Goal: Task Accomplishment & Management: Complete application form

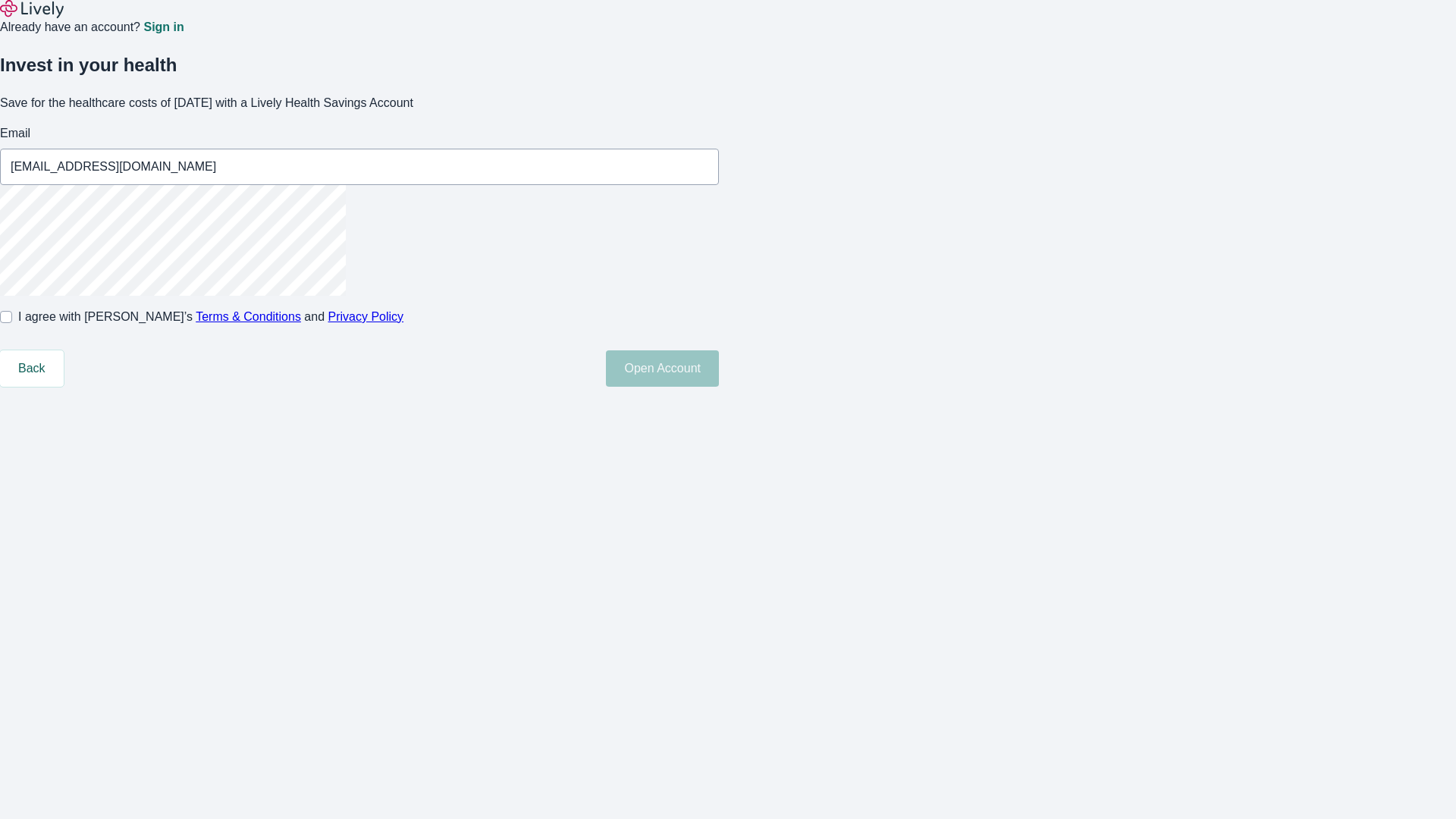
click at [12, 323] on input "I agree with Lively’s Terms & Conditions and Privacy Policy" at bounding box center [6, 317] width 12 height 12
checkbox input "true"
click at [719, 387] on button "Open Account" at bounding box center [662, 368] width 113 height 37
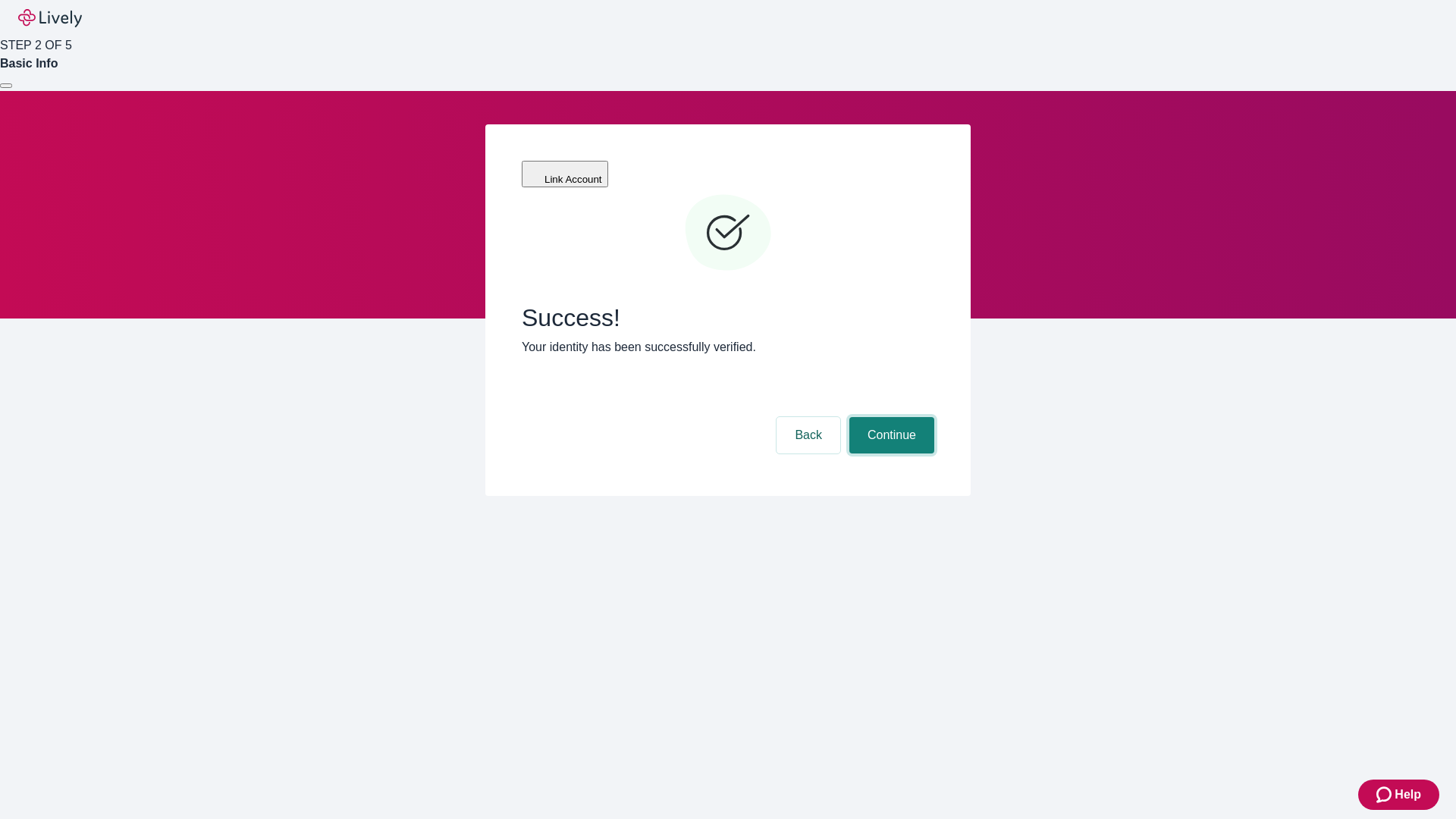
click at [890, 417] on button "Continue" at bounding box center [891, 435] width 85 height 37
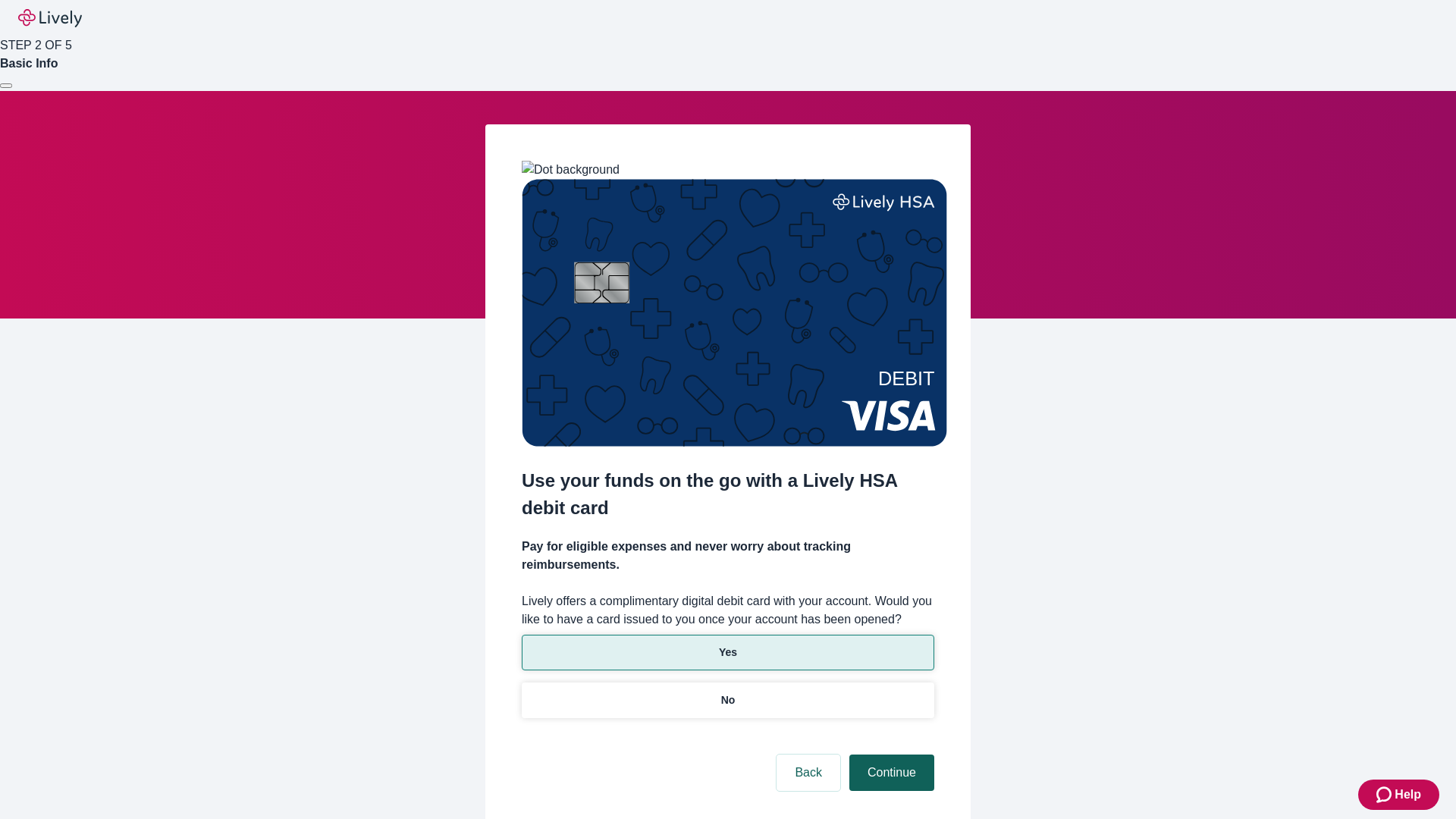
click at [727, 645] on p "Yes" at bounding box center [727, 653] width 18 height 16
click at [890, 754] on button "Continue" at bounding box center [891, 772] width 85 height 37
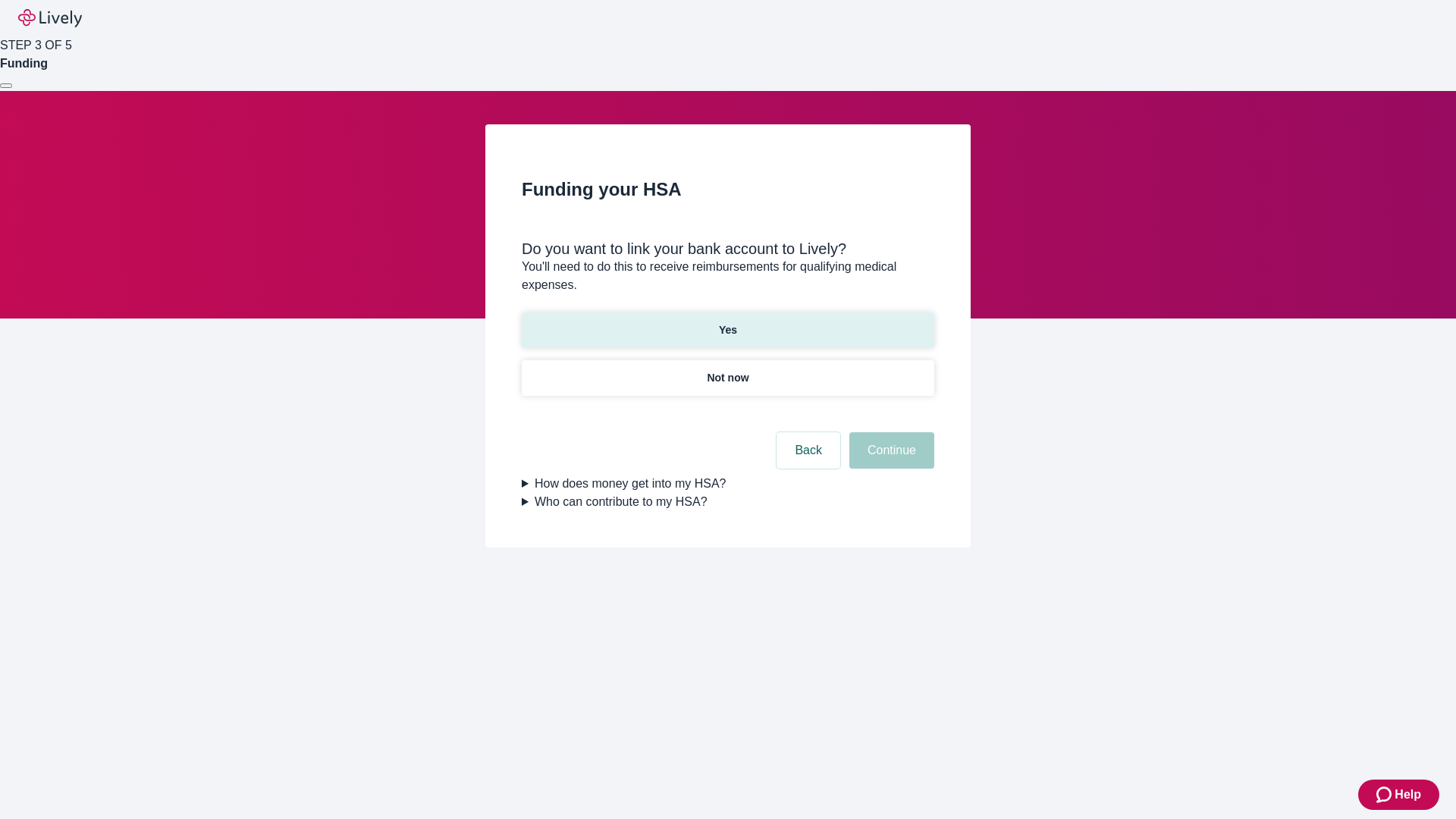
click at [727, 322] on p "Yes" at bounding box center [727, 330] width 18 height 16
click at [890, 432] on button "Continue" at bounding box center [891, 450] width 85 height 37
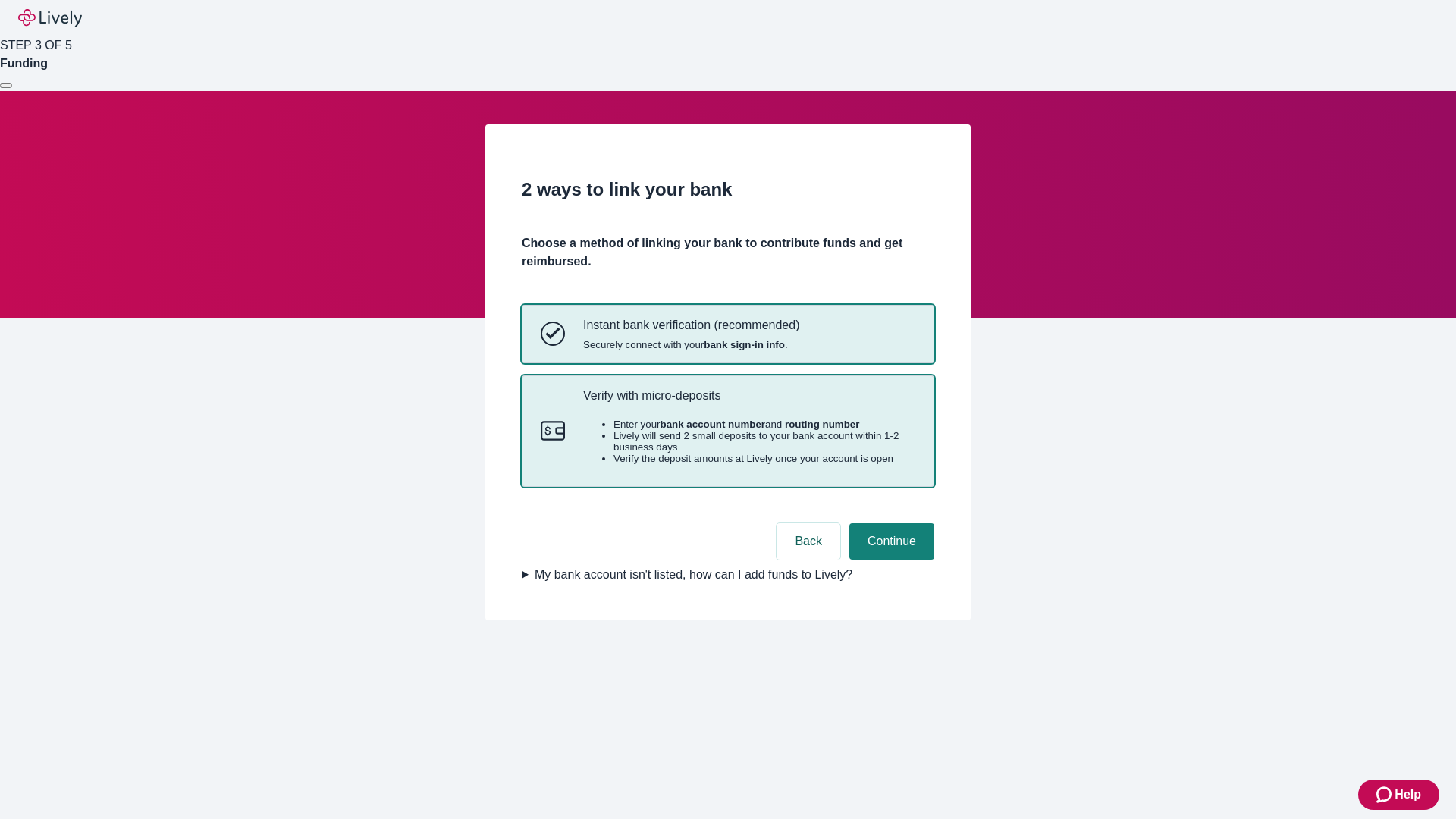
click at [748, 403] on p "Verify with micro-deposits" at bounding box center [749, 395] width 332 height 15
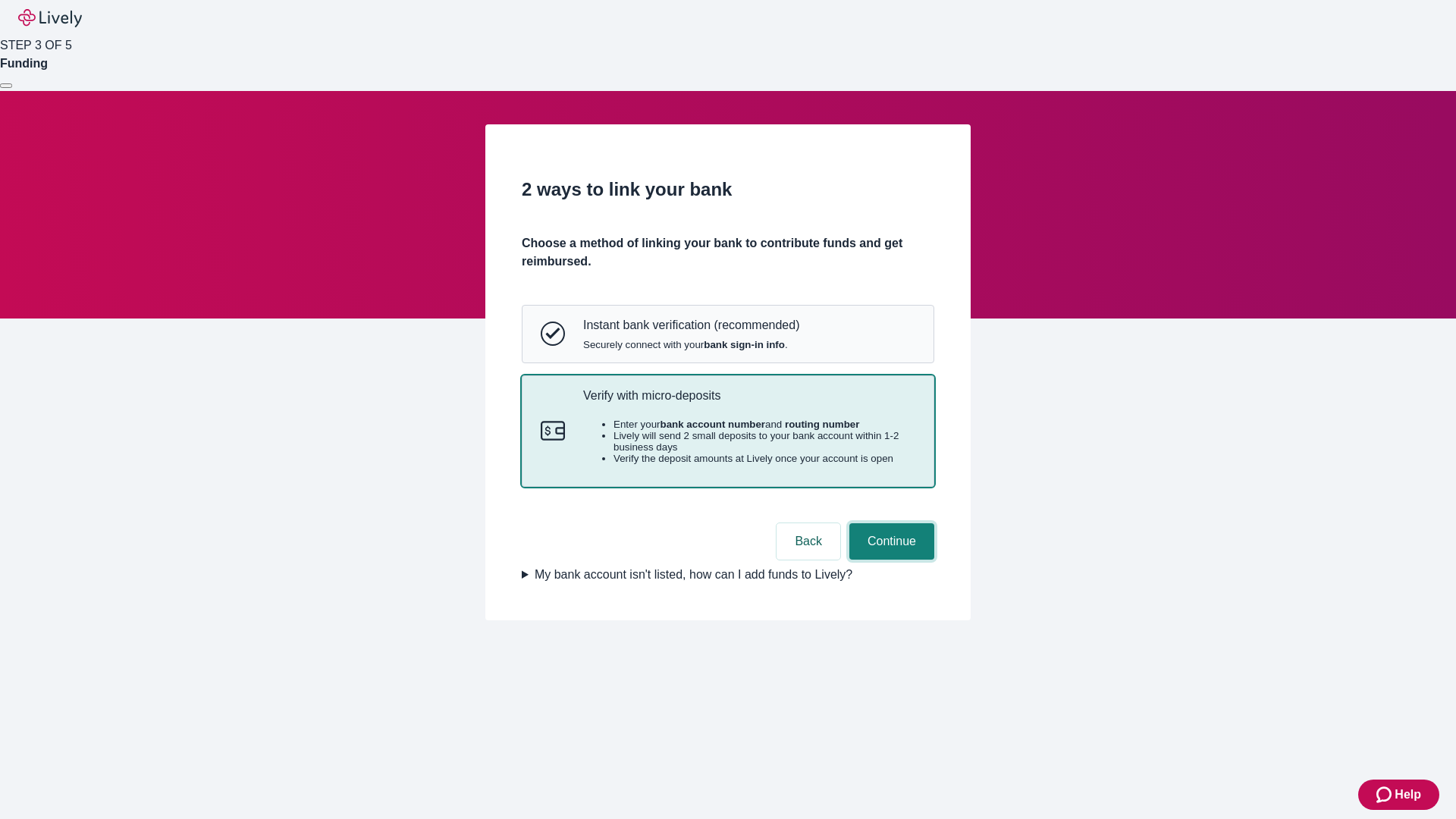
click at [890, 559] on button "Continue" at bounding box center [891, 541] width 85 height 37
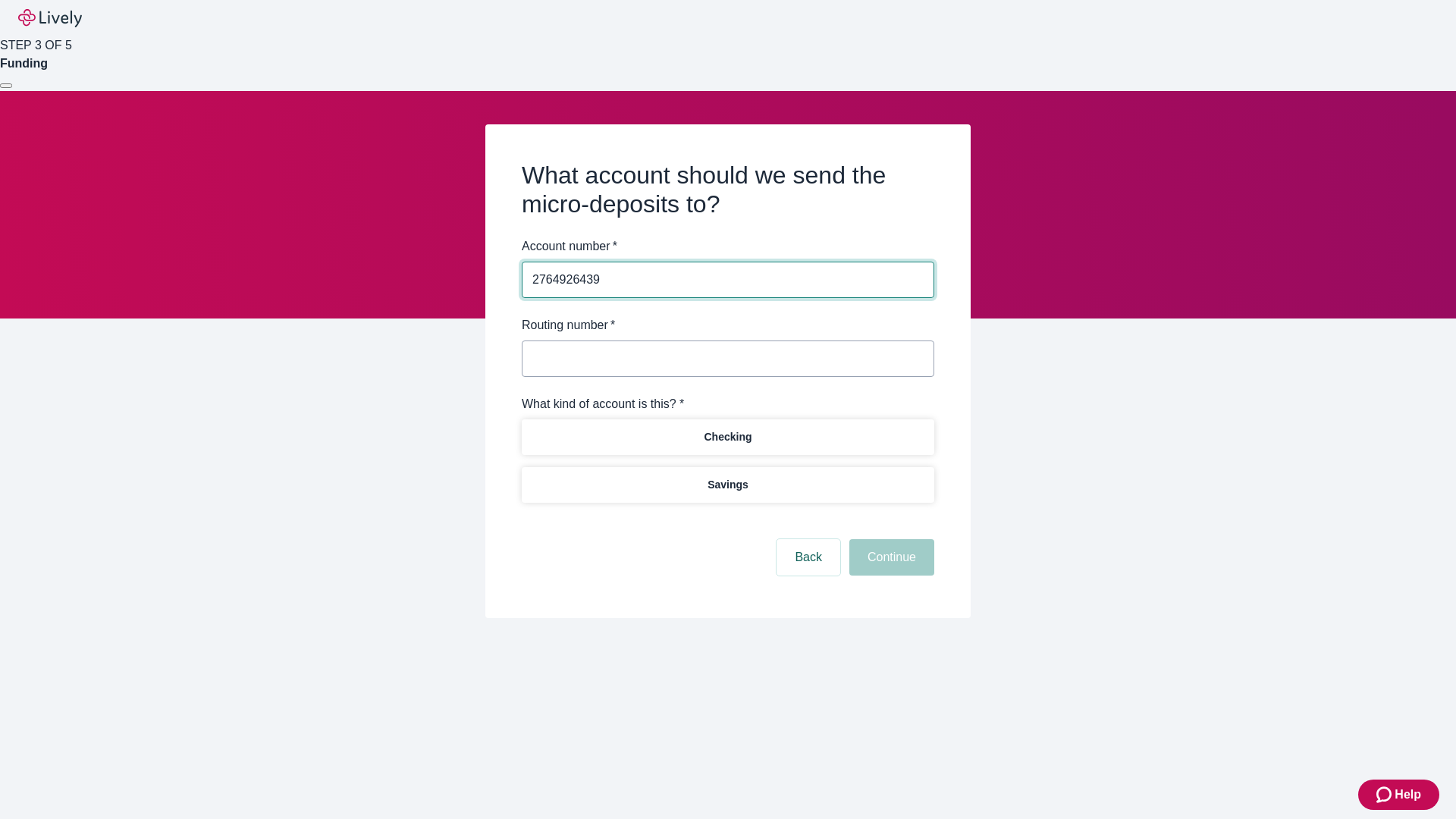
type input "2764926439"
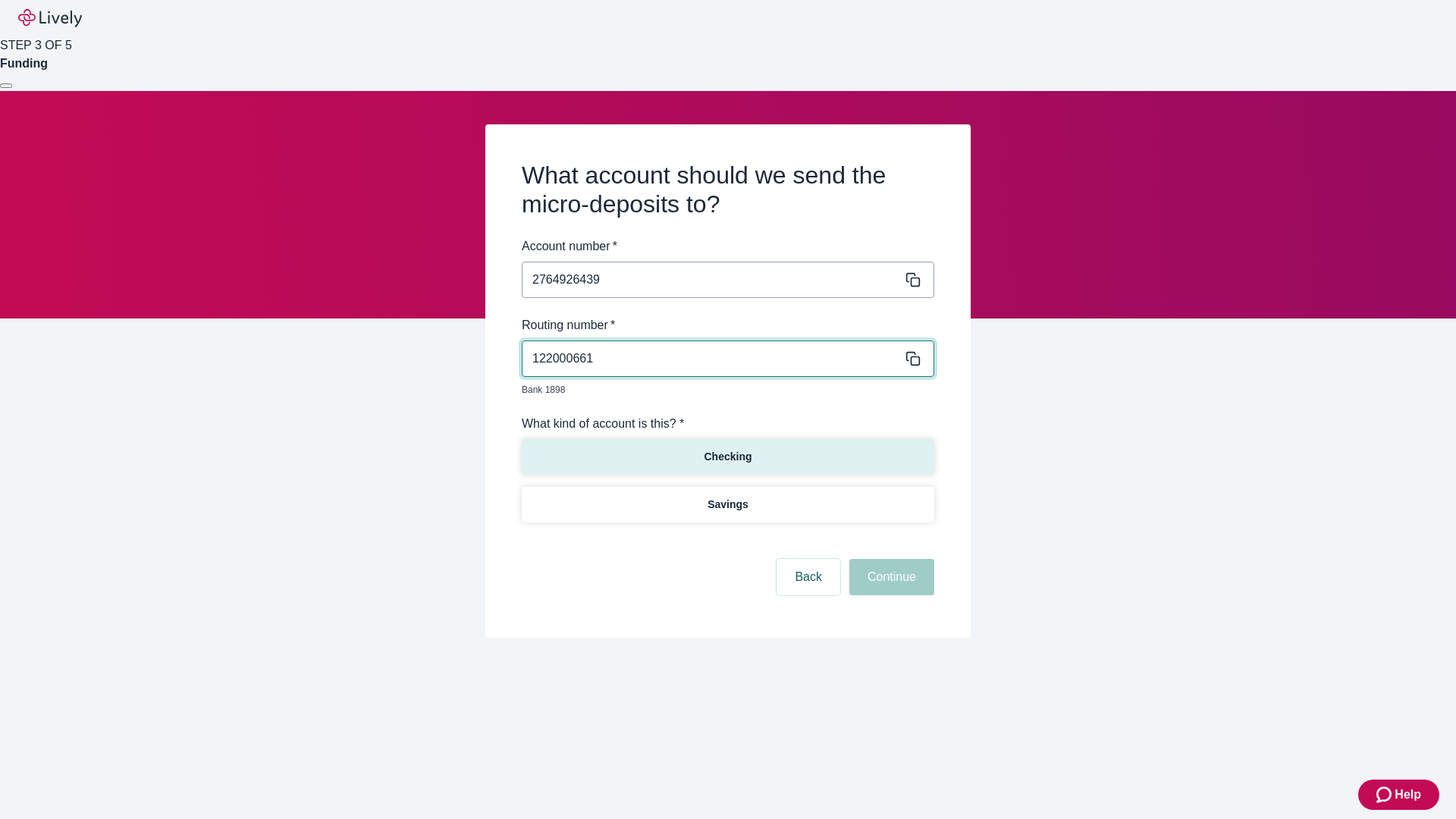
type input "122000661"
click at [727, 449] on p "Checking" at bounding box center [727, 457] width 47 height 16
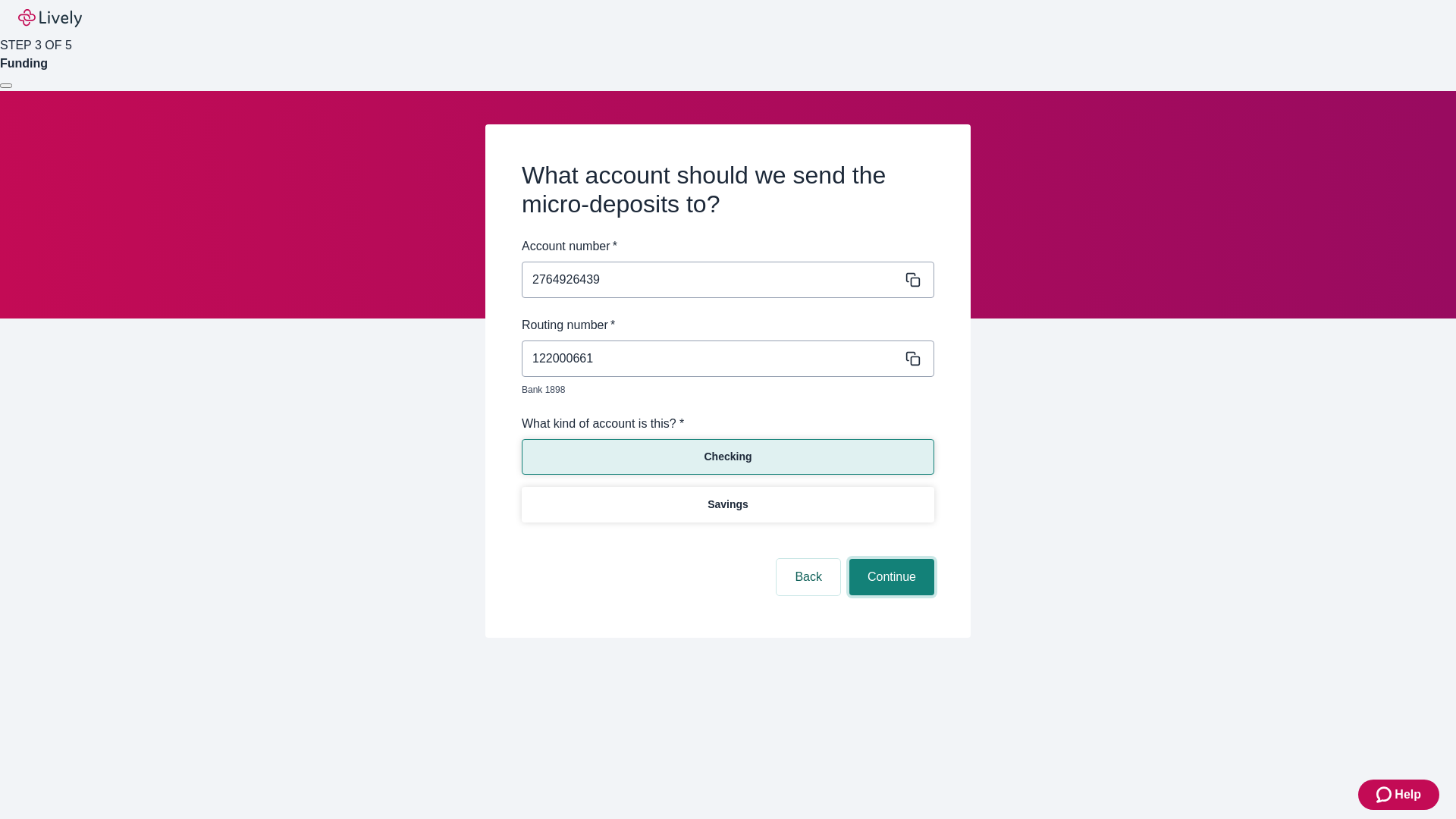
click at [890, 559] on button "Continue" at bounding box center [891, 576] width 85 height 37
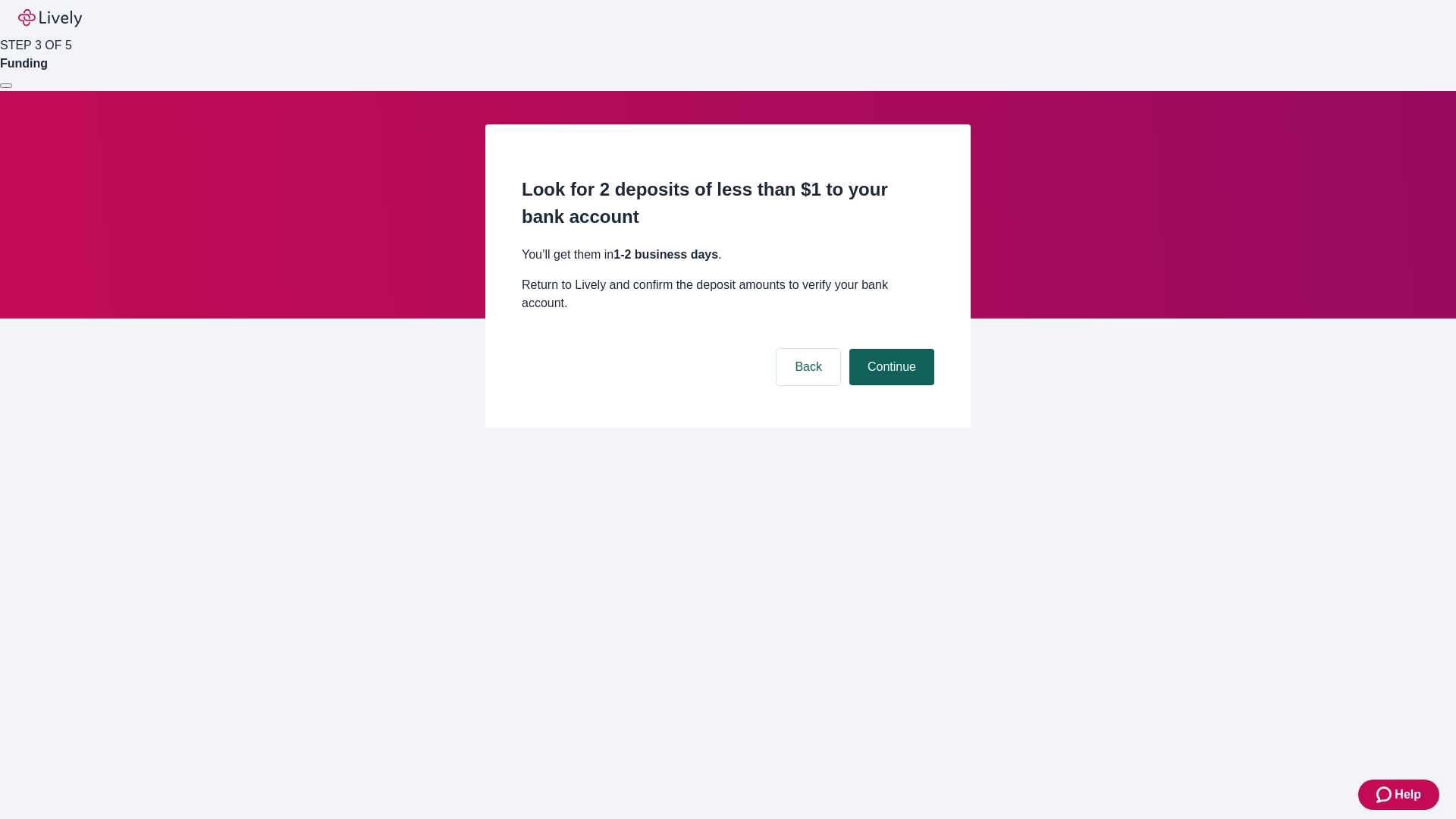
click at [890, 348] on button "Continue" at bounding box center [891, 366] width 85 height 37
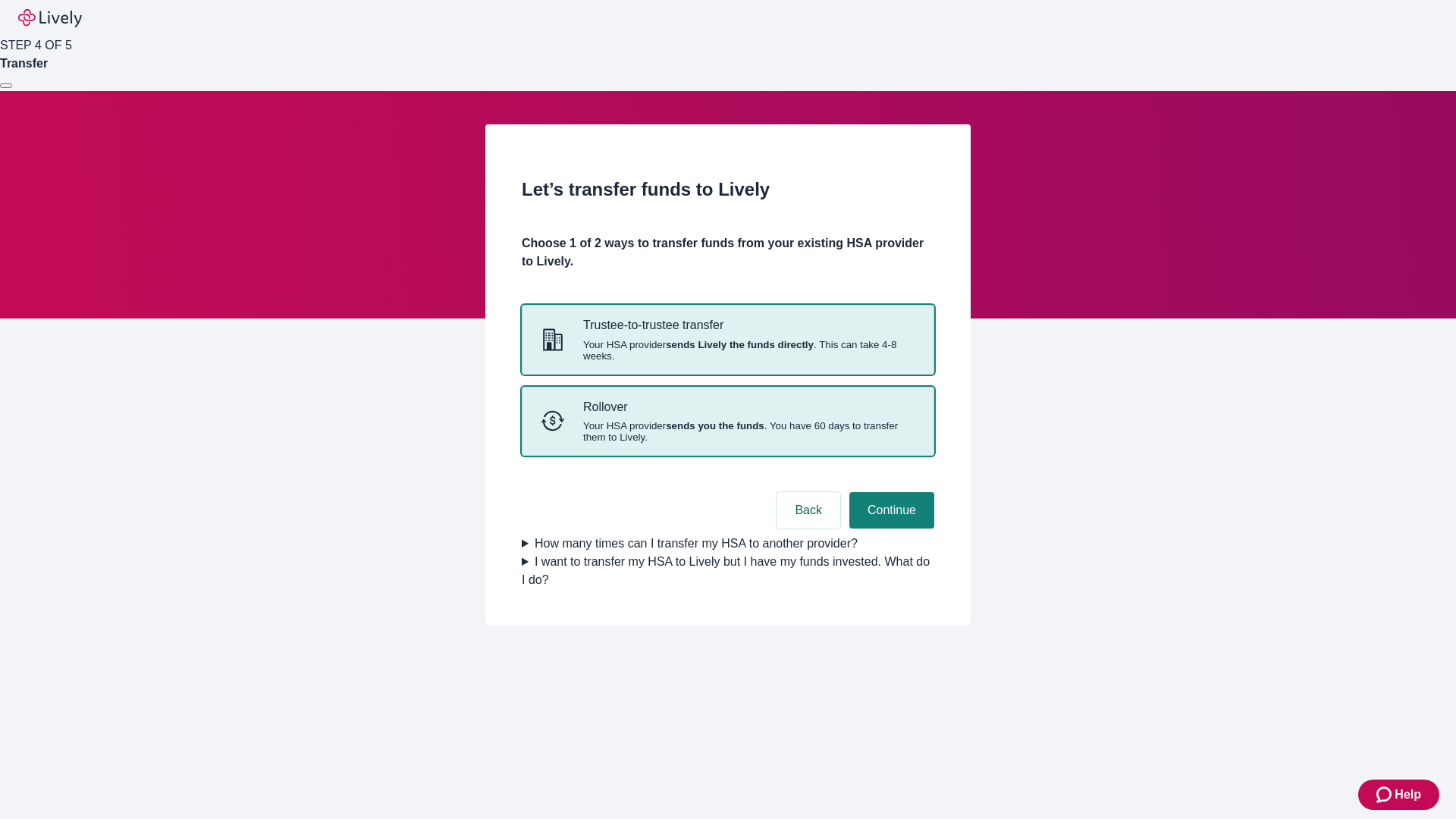
click at [727, 432] on strong "sends you the funds" at bounding box center [715, 425] width 99 height 12
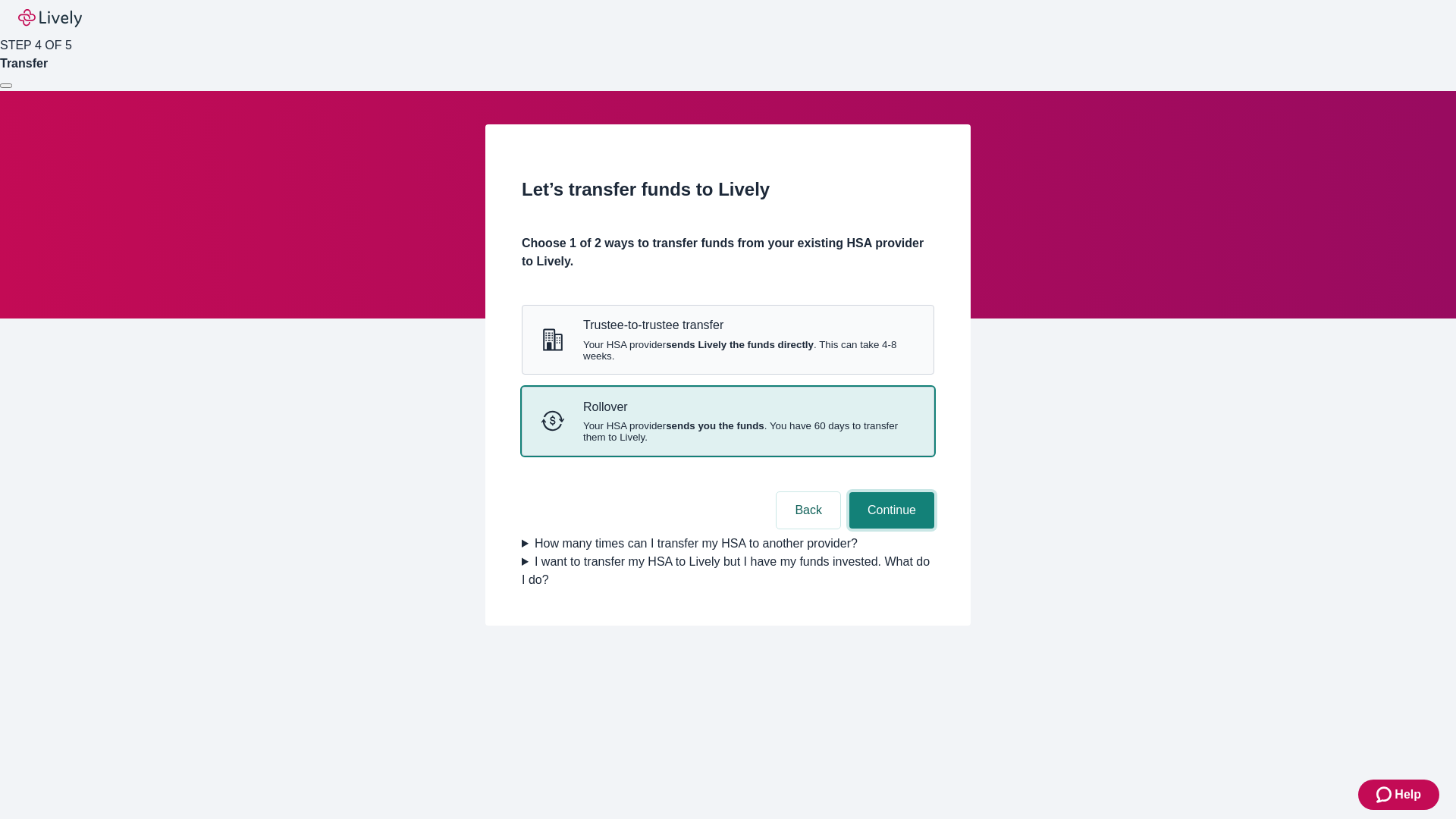
click at [890, 529] on button "Continue" at bounding box center [891, 510] width 85 height 37
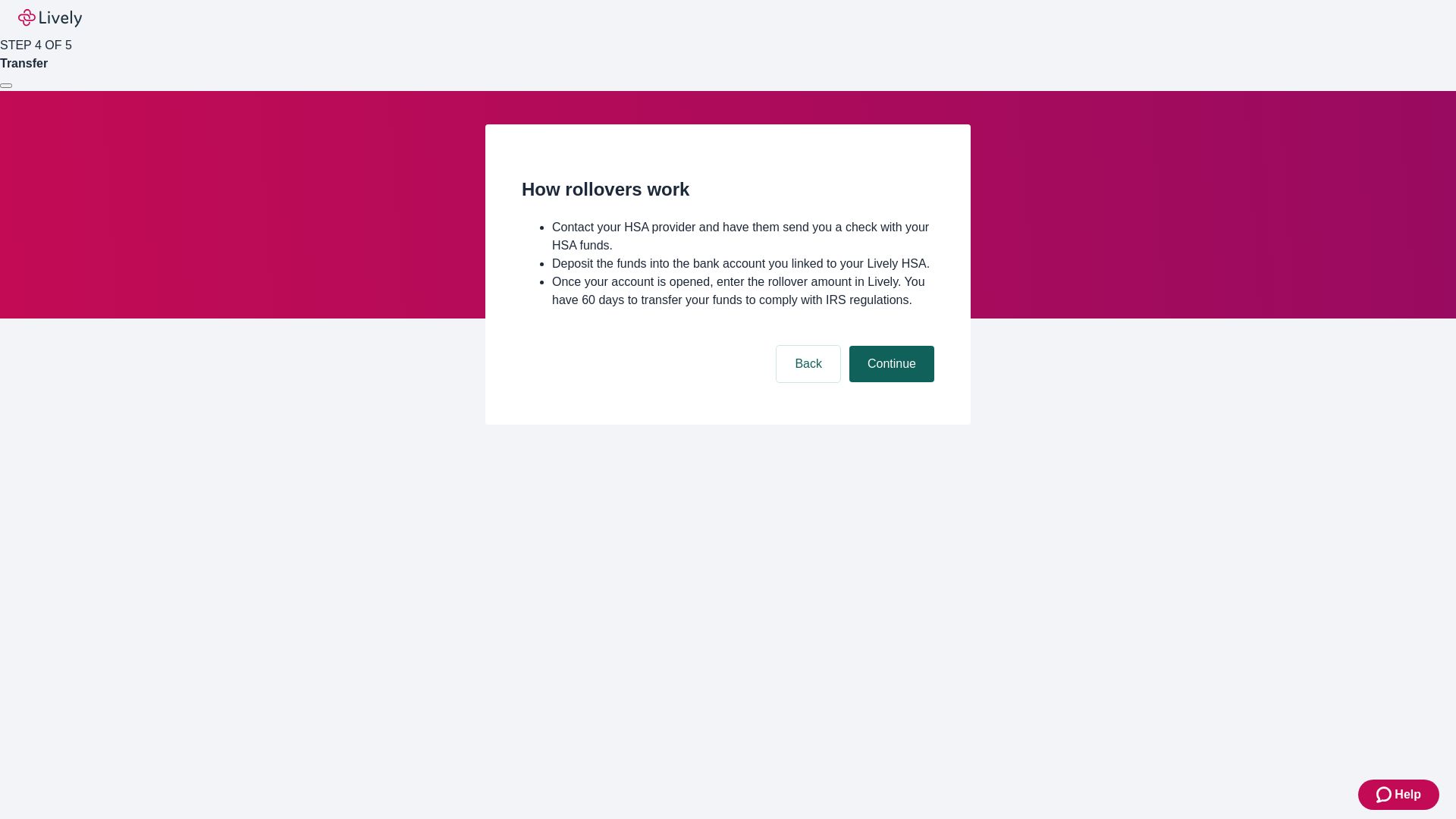
click at [890, 382] on button "Continue" at bounding box center [891, 364] width 85 height 37
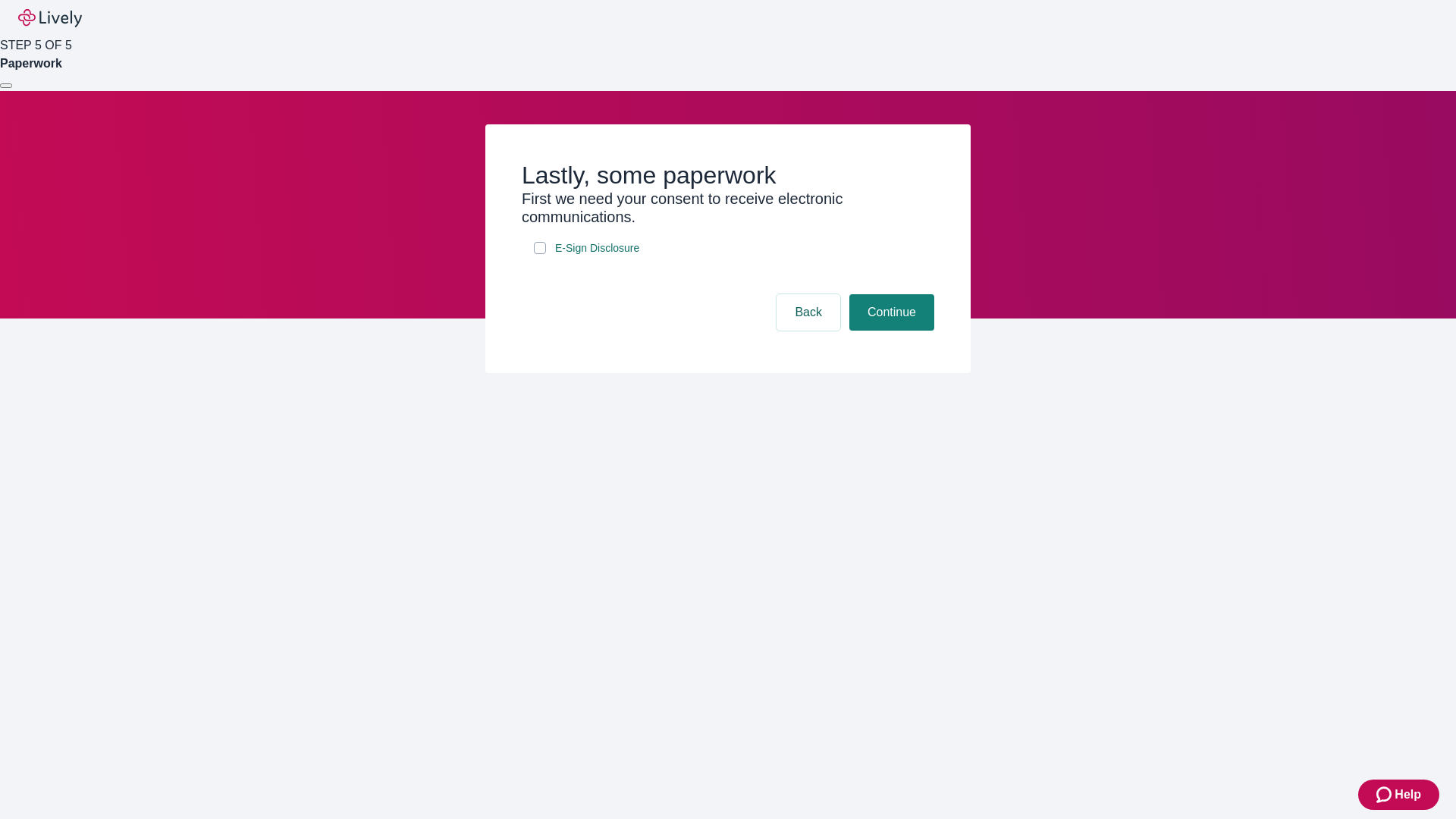
click at [540, 254] on input "E-Sign Disclosure" at bounding box center [540, 248] width 12 height 12
checkbox input "true"
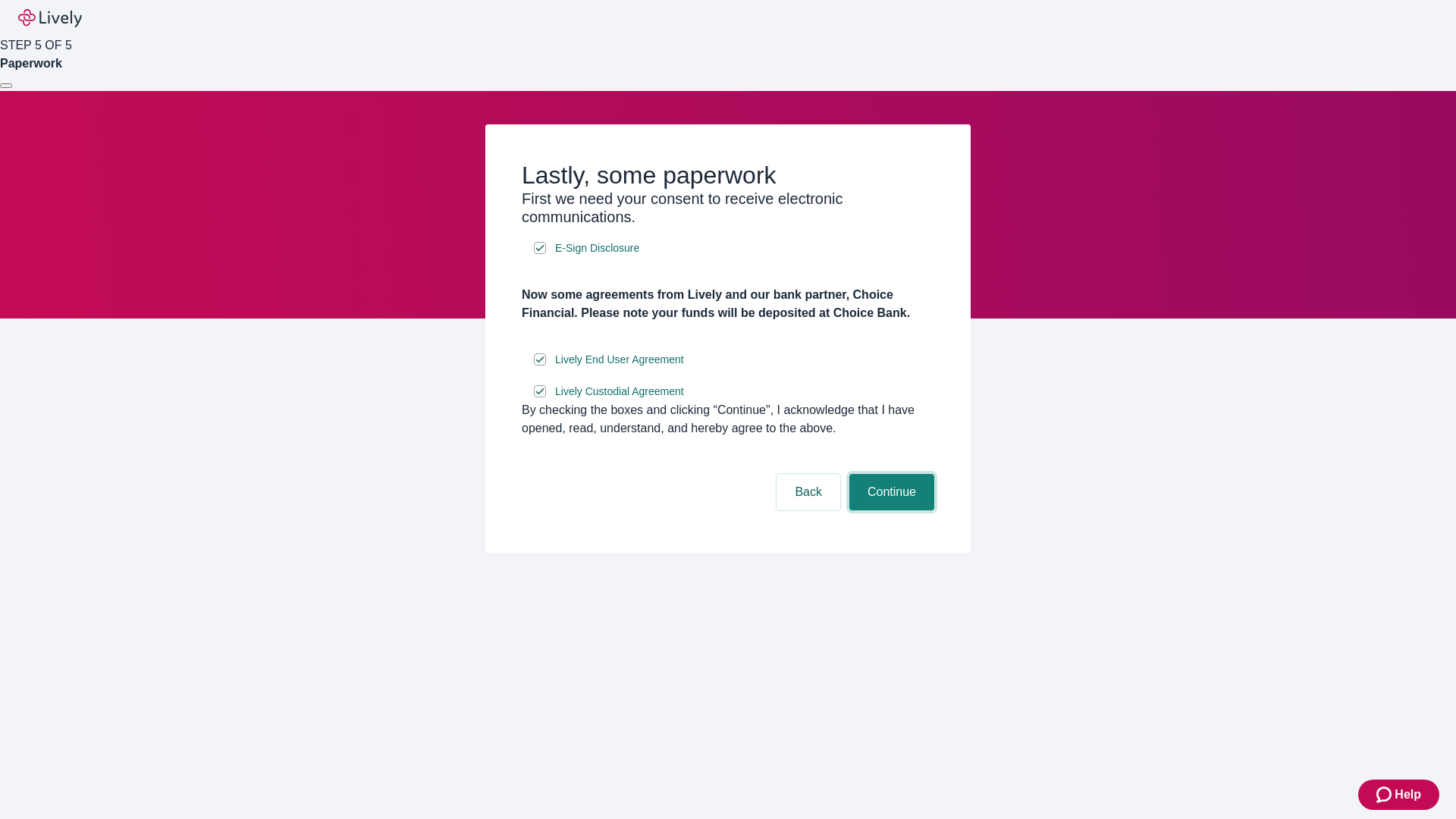
click at [890, 510] on button "Continue" at bounding box center [891, 492] width 85 height 37
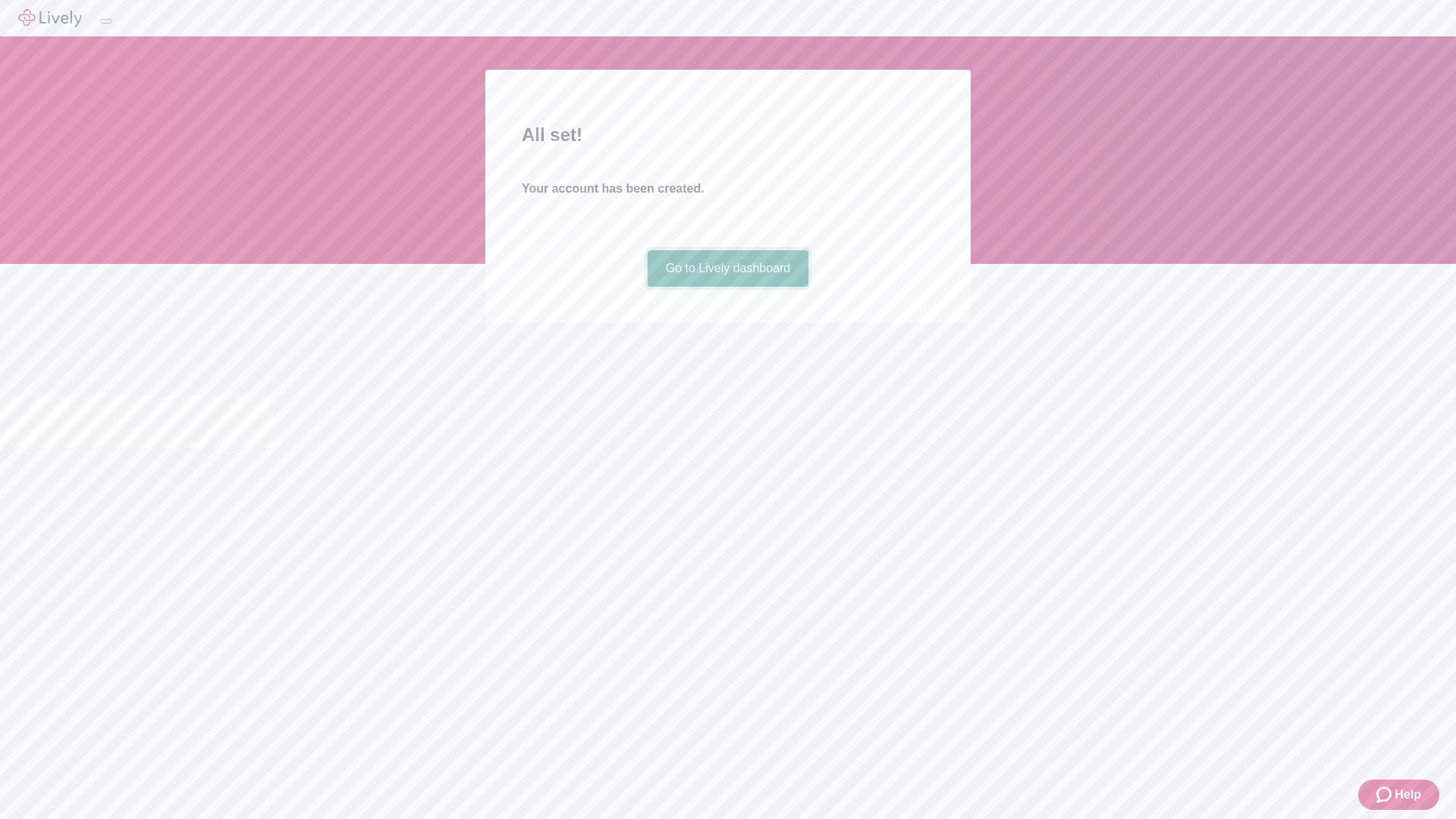
click at [727, 287] on link "Go to Lively dashboard" at bounding box center [729, 268] width 162 height 37
